Goal: Information Seeking & Learning: Learn about a topic

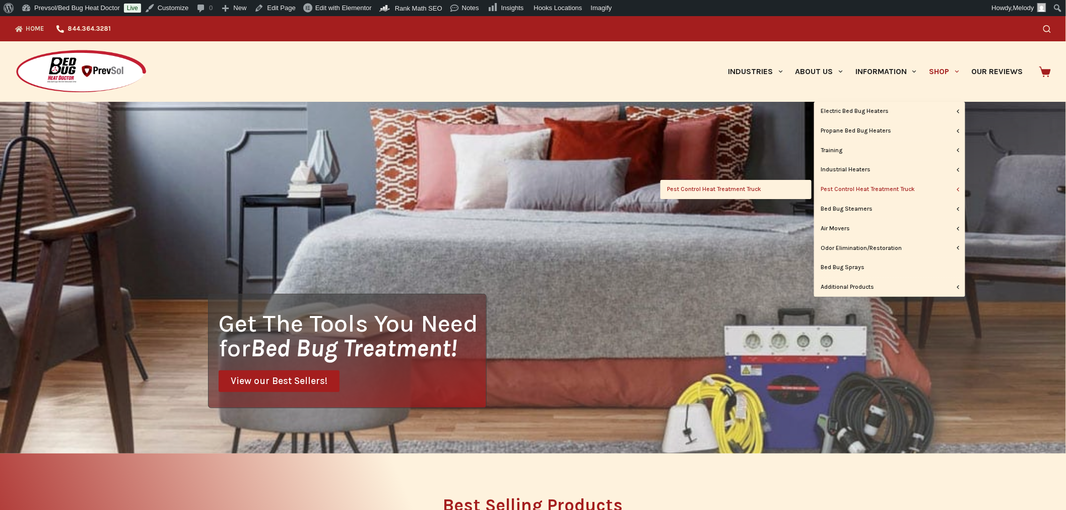
click at [743, 187] on link "Pest Control Heat Treatment Truck" at bounding box center [735, 189] width 151 height 19
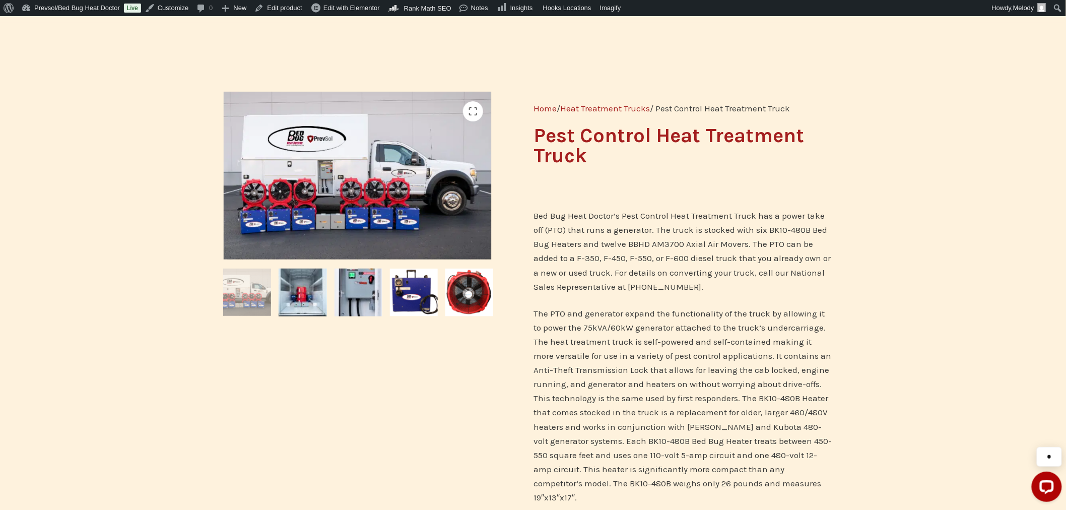
scroll to position [96, 0]
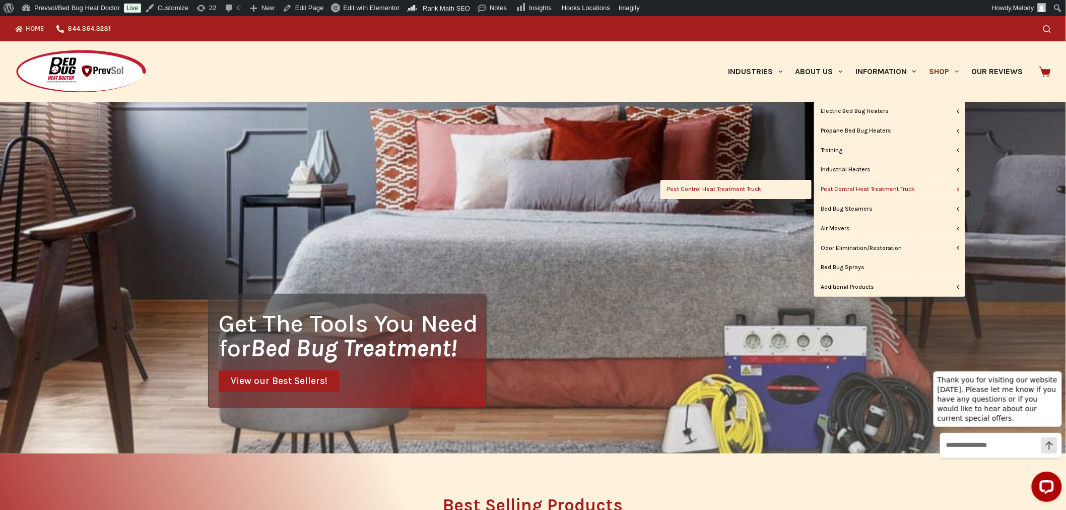
click at [745, 186] on link "Pest Control Heat Treatment Truck" at bounding box center [735, 189] width 151 height 19
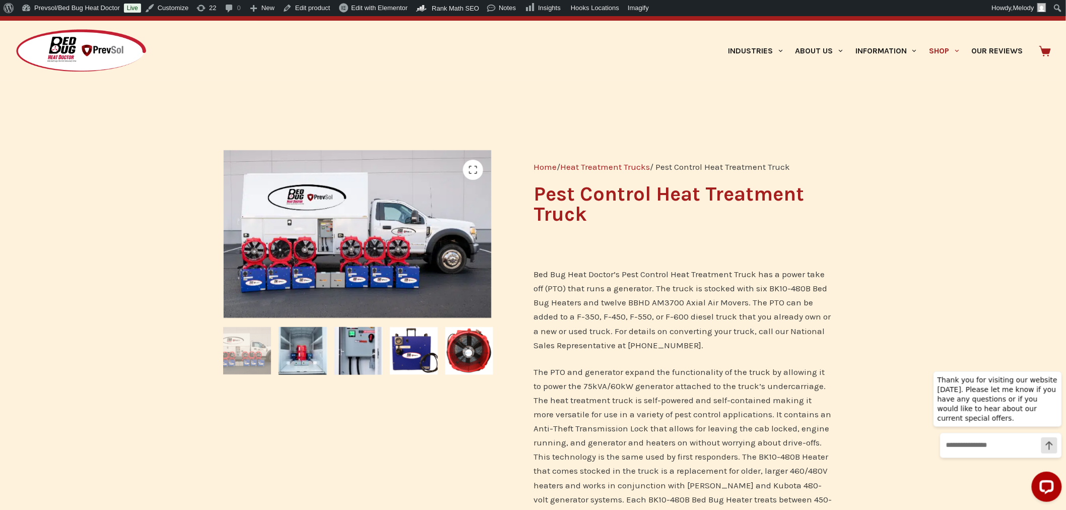
scroll to position [11, 0]
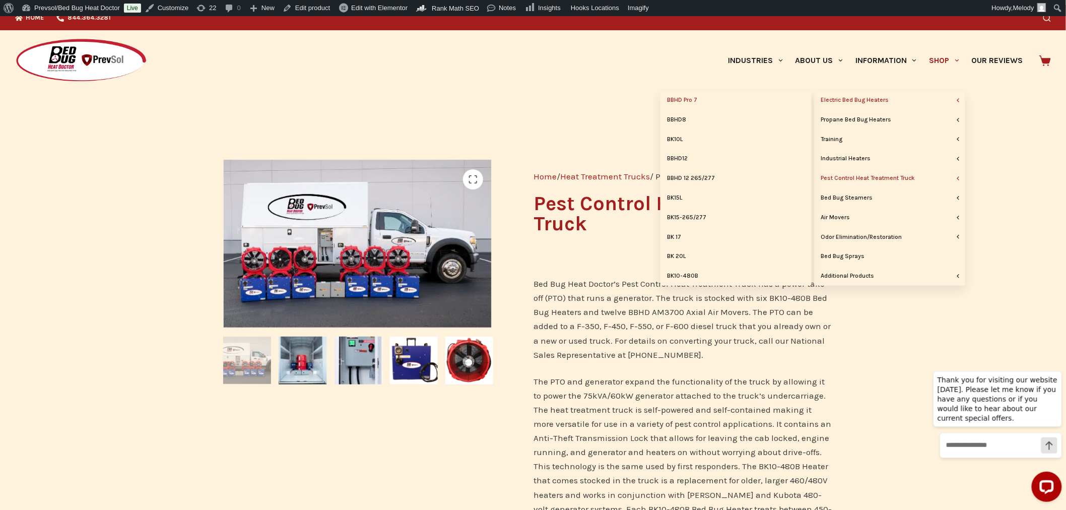
click at [690, 101] on link "BBHD Pro 7" at bounding box center [735, 100] width 151 height 19
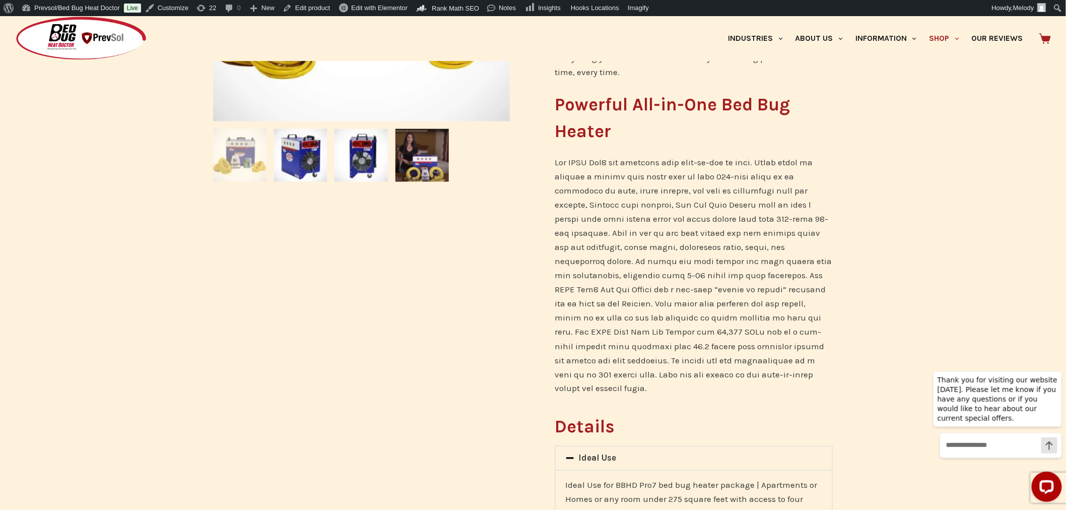
scroll to position [260, 0]
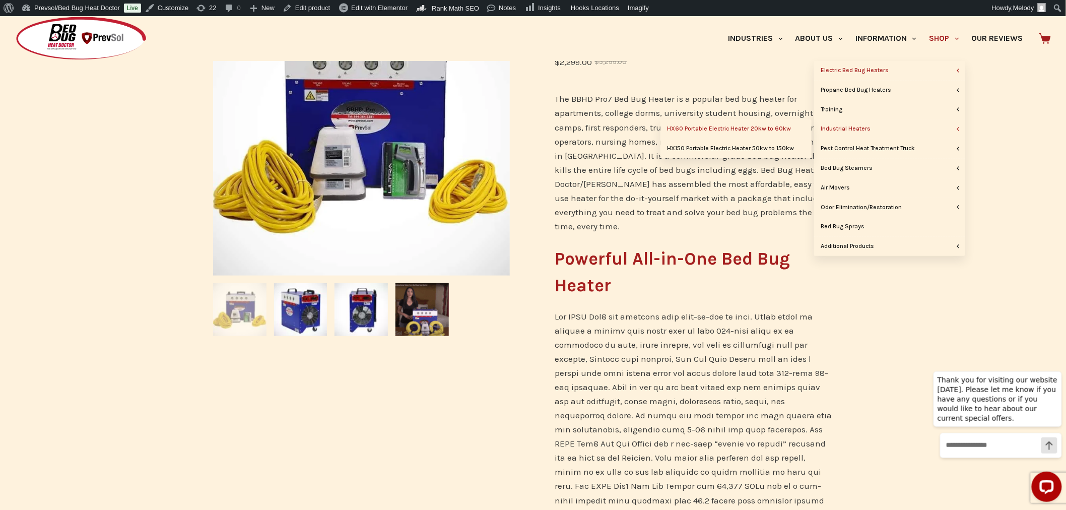
click at [771, 129] on link "HX60 Portable Electric Heater 20kw to 60kw" at bounding box center [735, 128] width 151 height 19
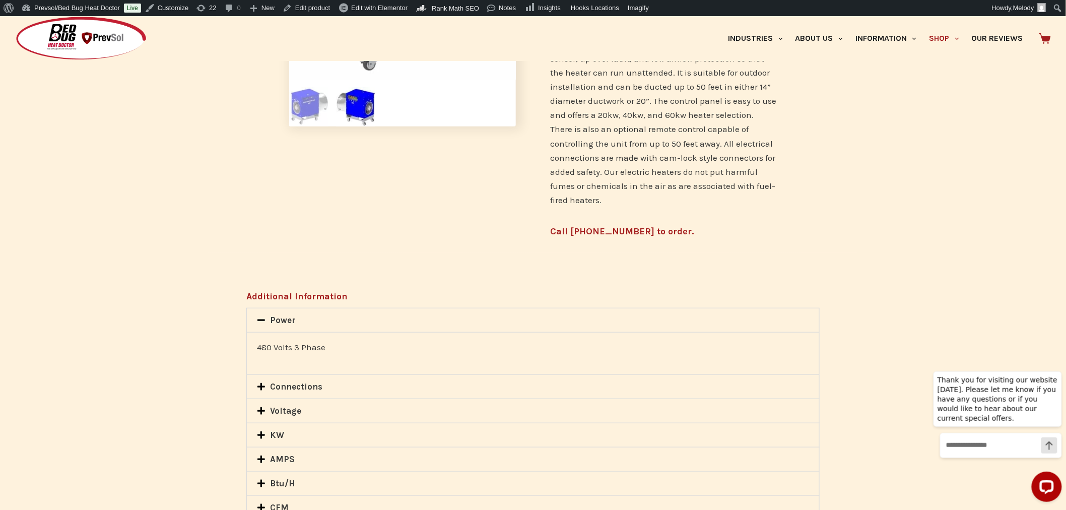
scroll to position [230, 0]
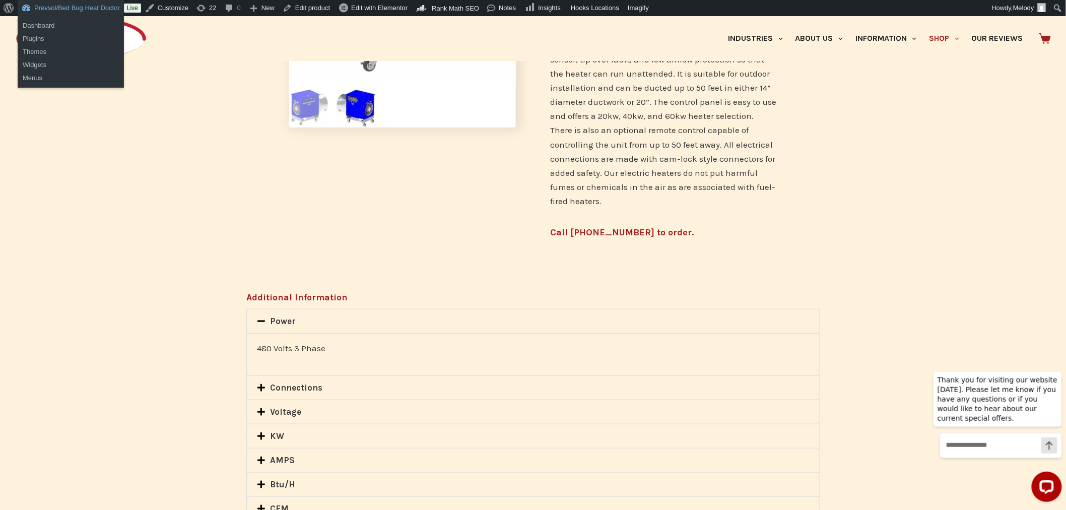
click at [69, 13] on link "Prevsol/Bed Bug Heat Doctor" at bounding box center [71, 8] width 106 height 16
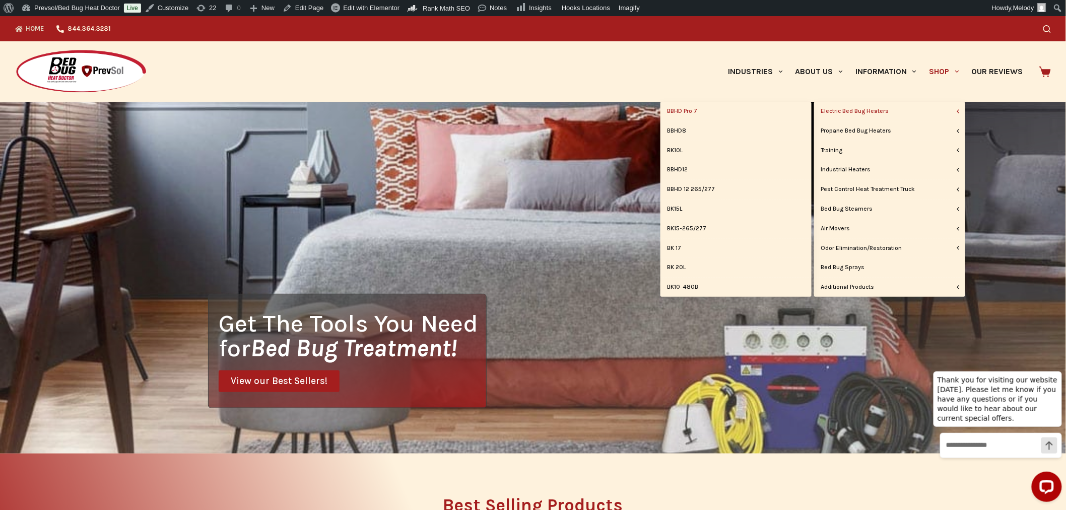
click at [693, 111] on link "BBHD Pro 7" at bounding box center [735, 111] width 151 height 19
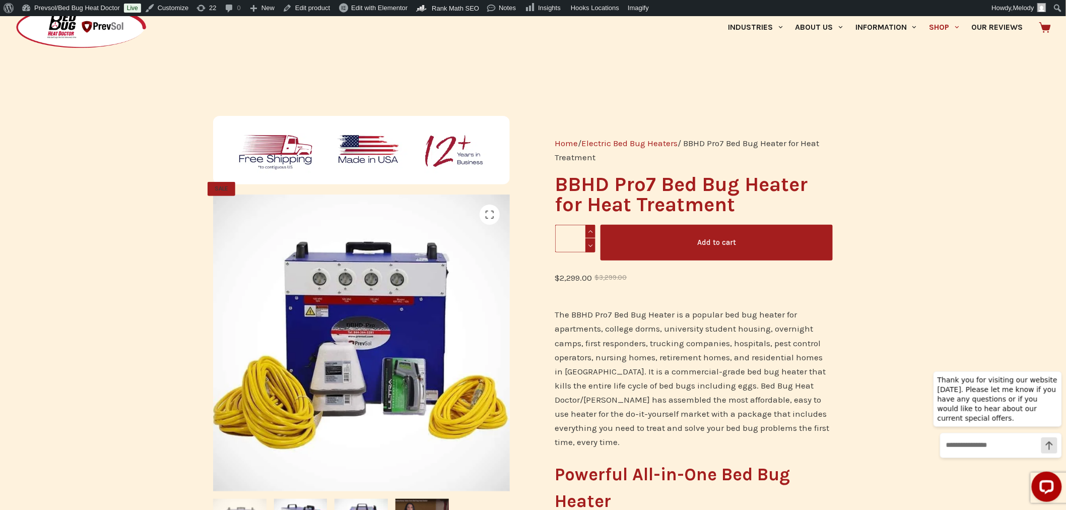
scroll to position [44, 0]
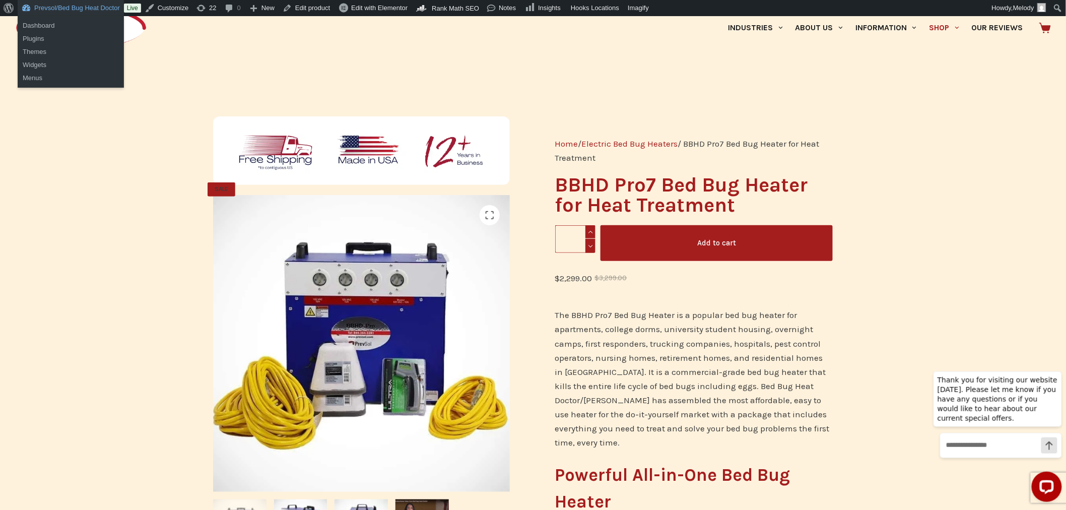
click at [54, 4] on link "Prevsol/Bed Bug Heat Doctor" at bounding box center [71, 8] width 106 height 16
